Goal: Information Seeking & Learning: Learn about a topic

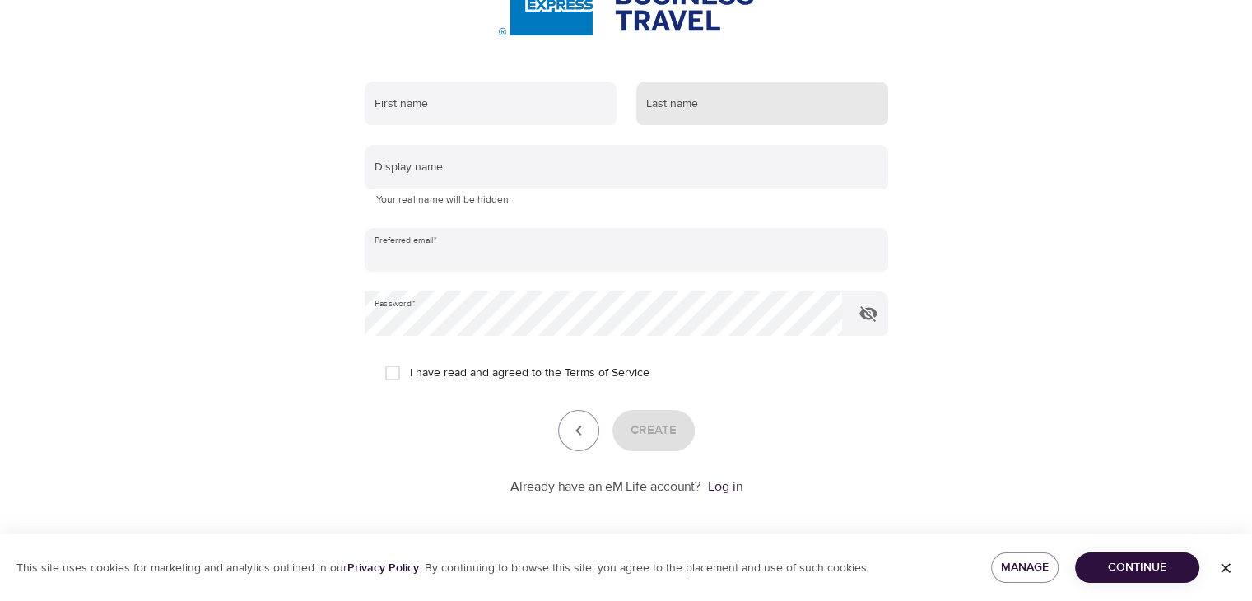
scroll to position [253, 0]
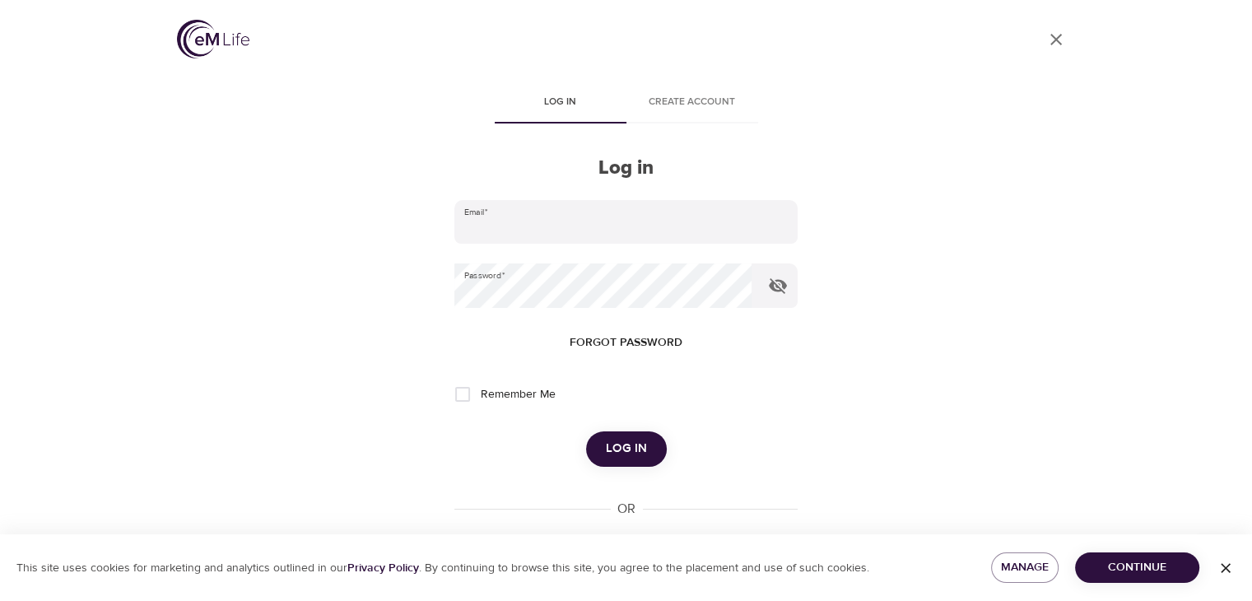
type input "[PERSON_NAME][EMAIL_ADDRESS][PERSON_NAME][DOMAIN_NAME]"
click at [635, 451] on span "Log in" at bounding box center [626, 448] width 41 height 21
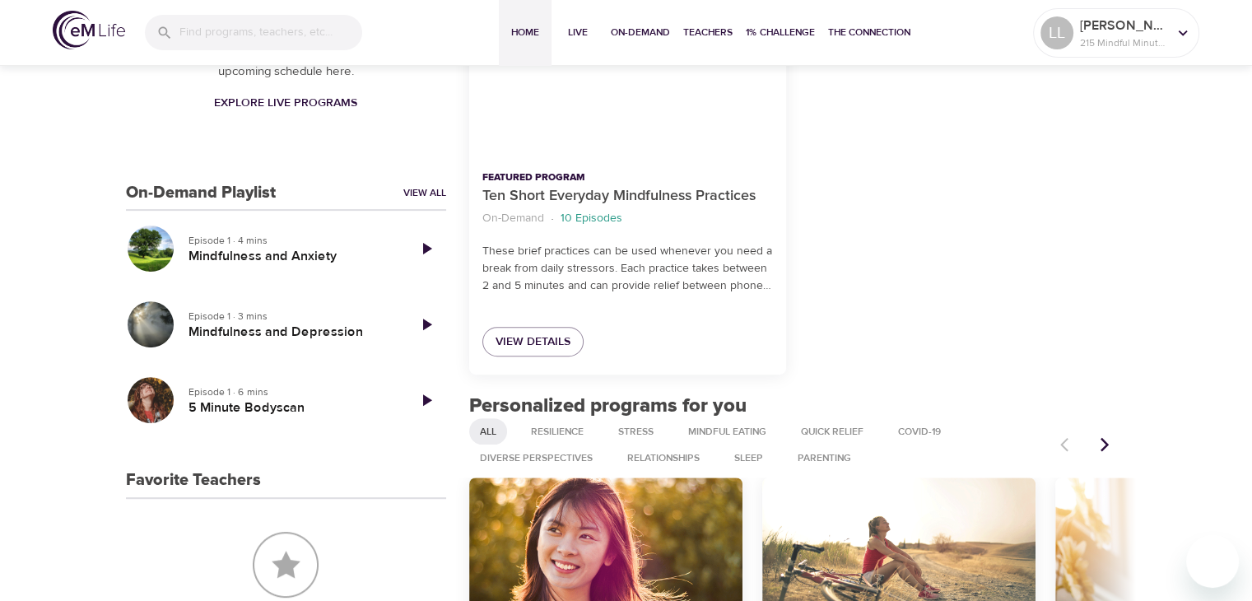
scroll to position [411, 0]
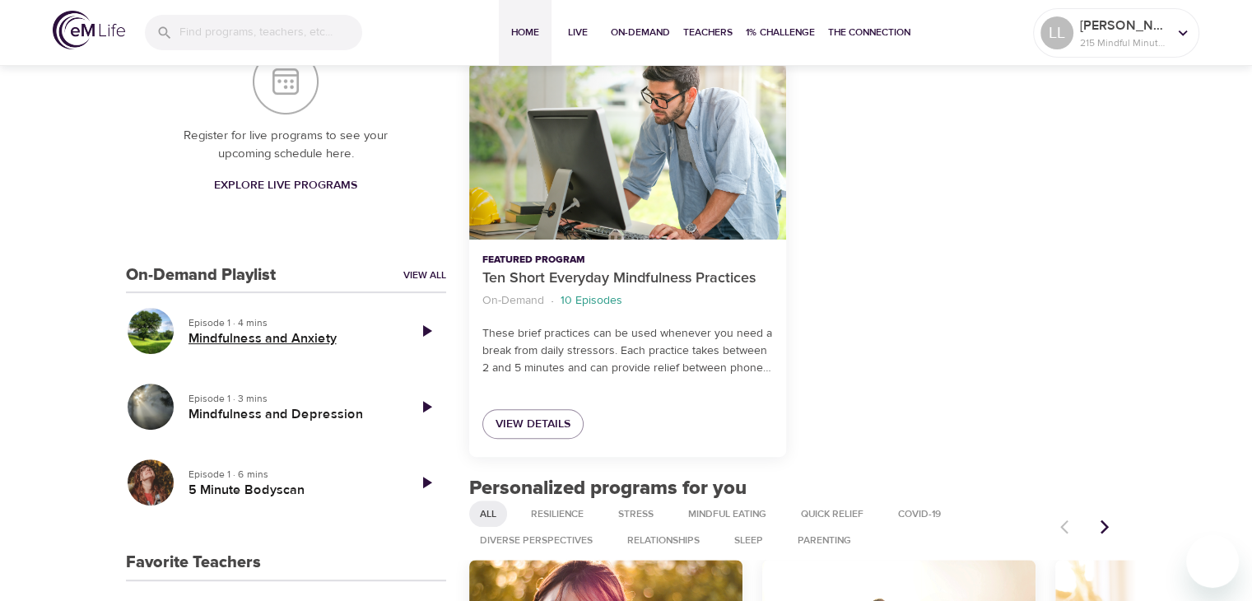
click at [221, 330] on h5 "Mindfulness and Anxiety" at bounding box center [290, 338] width 205 height 17
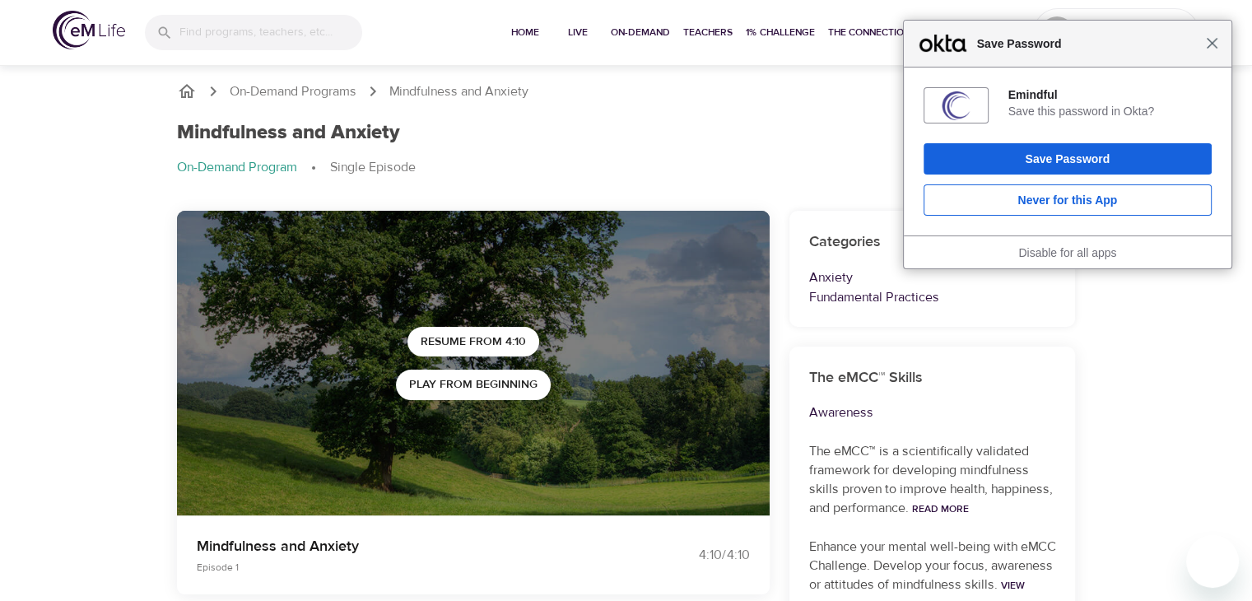
click at [1215, 45] on span "Close" at bounding box center [1212, 43] width 12 height 12
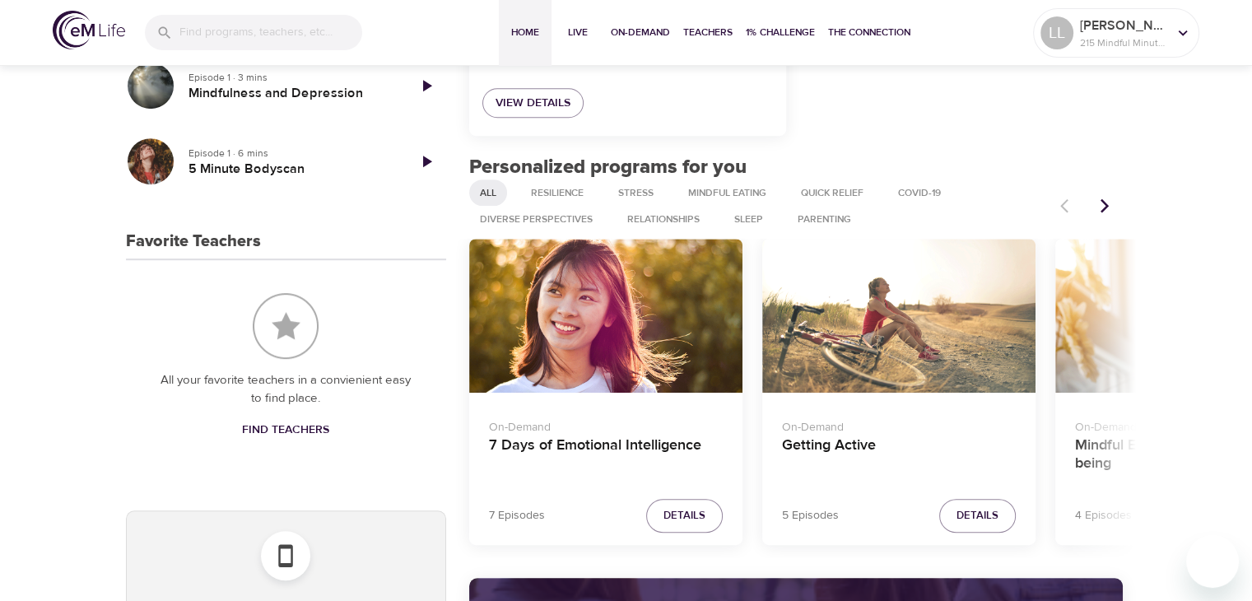
scroll to position [741, 0]
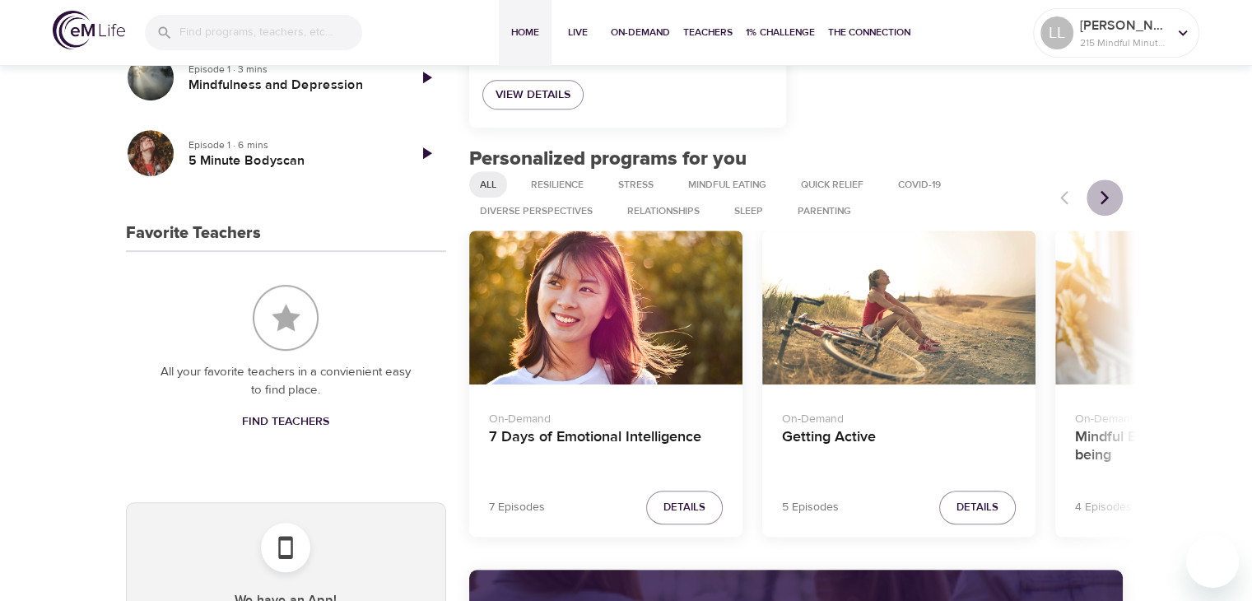
click at [1099, 201] on icon "Next items" at bounding box center [1104, 197] width 16 height 16
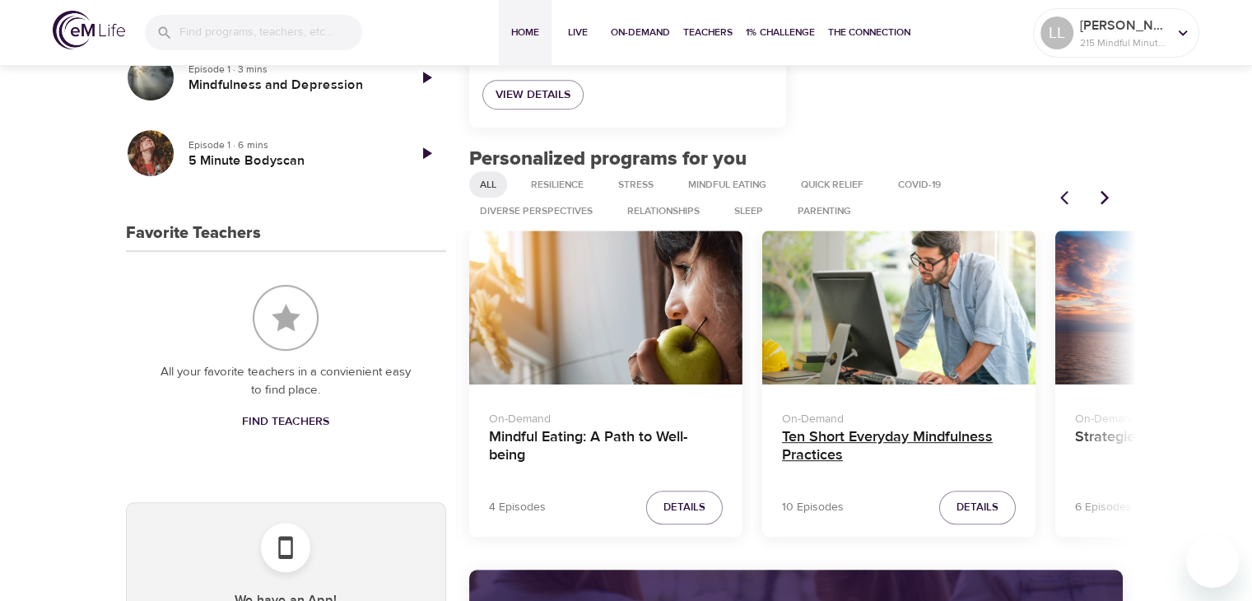
click at [907, 434] on h4 "Ten Short Everyday Mindfulness Practices" at bounding box center [899, 447] width 234 height 39
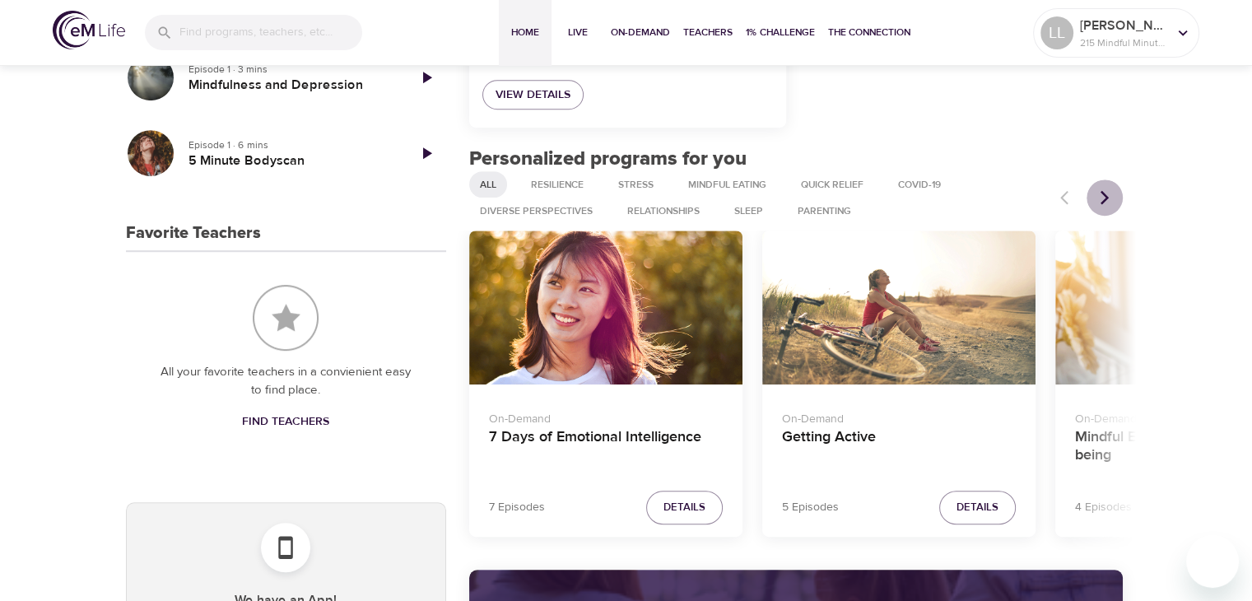
click at [1099, 195] on icon "Next items" at bounding box center [1104, 197] width 16 height 16
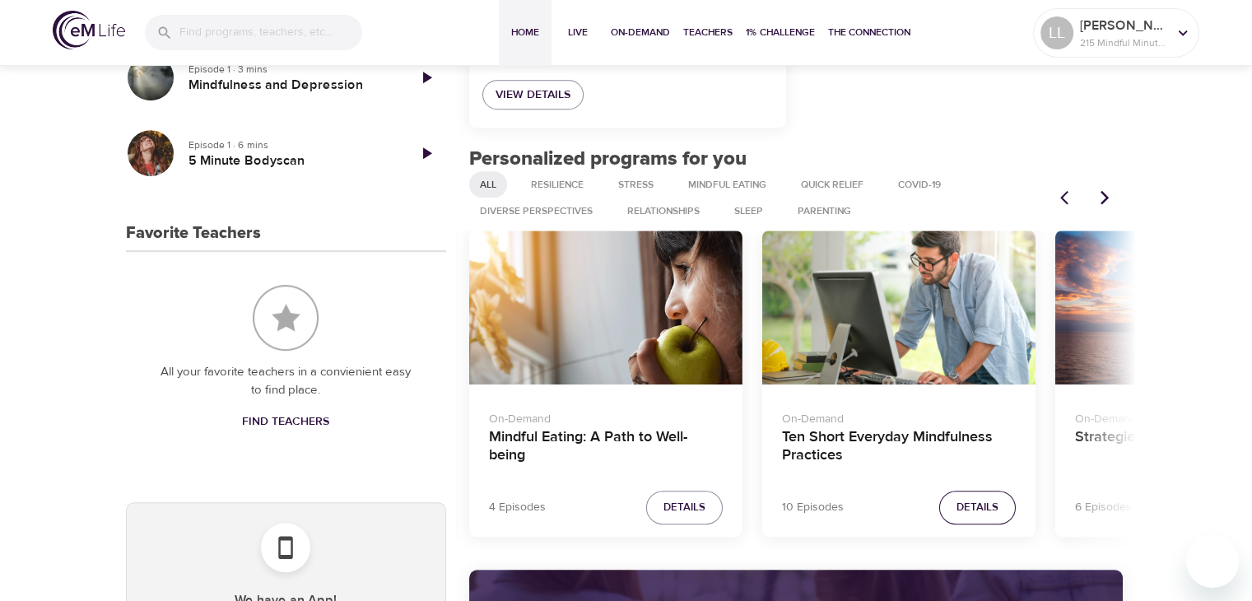
click at [975, 502] on span "Details" at bounding box center [977, 507] width 42 height 19
